Goal: Register for event/course

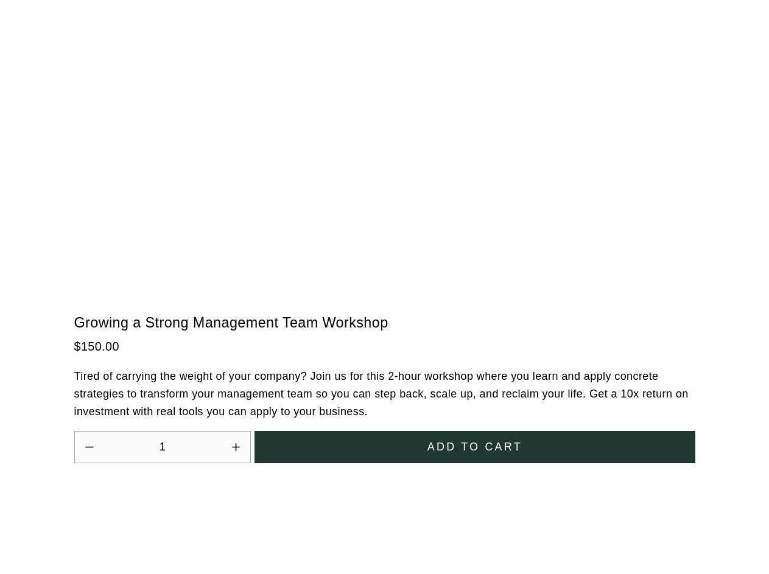
scroll to position [3368, 0]
